Goal: Navigation & Orientation: Understand site structure

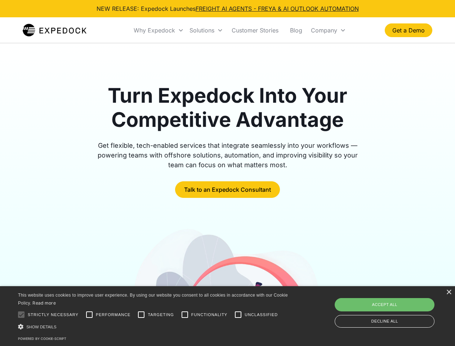
click at [159, 30] on div "Why Expedock" at bounding box center [154, 30] width 41 height 7
click at [206, 30] on div "Solutions" at bounding box center [201, 30] width 25 height 7
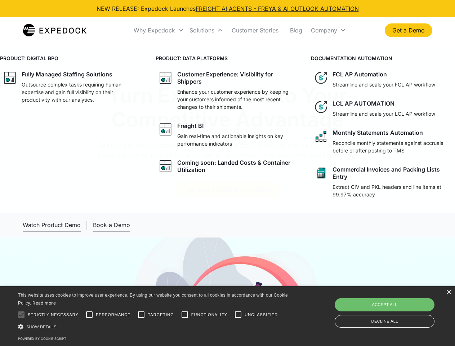
click at [328, 30] on div "Company" at bounding box center [324, 30] width 26 height 7
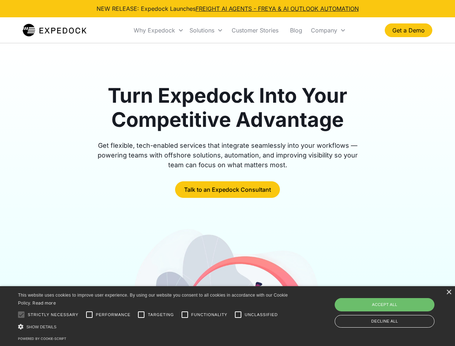
click at [448, 292] on div "×" at bounding box center [448, 291] width 5 height 5
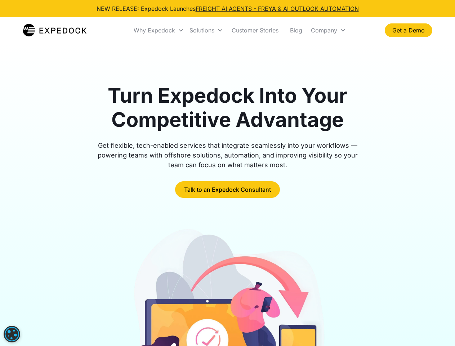
click at [89, 314] on div at bounding box center [227, 323] width 409 height 195
click at [141, 314] on img at bounding box center [227, 323] width 197 height 195
click at [185, 314] on img at bounding box center [227, 323] width 197 height 195
click at [238, 314] on img at bounding box center [227, 323] width 197 height 195
click at [154, 326] on img at bounding box center [227, 323] width 197 height 195
